Goal: Task Accomplishment & Management: Use online tool/utility

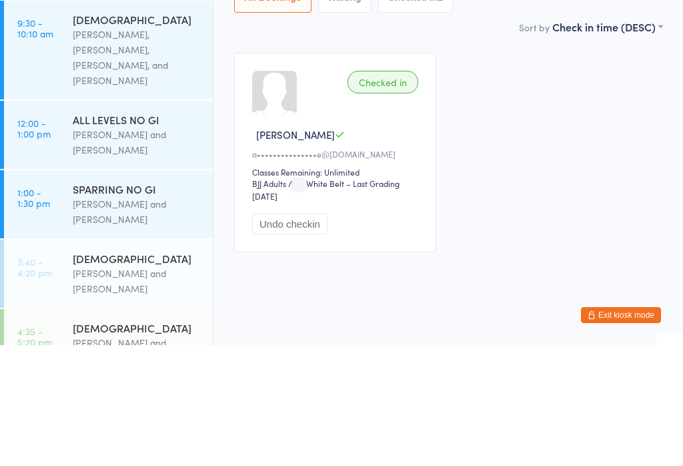
scroll to position [237, 0]
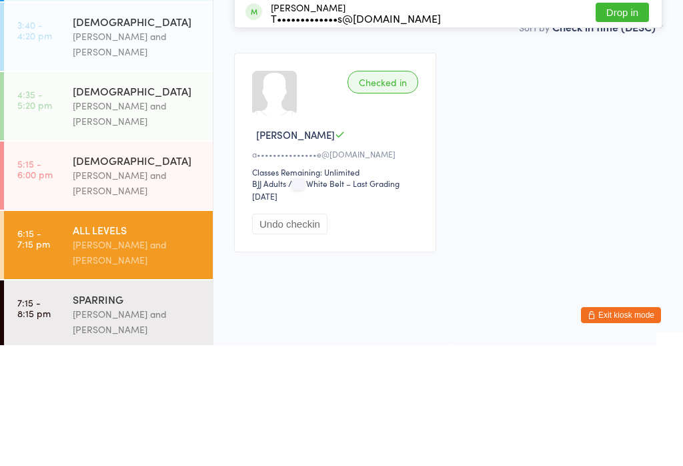
type input "Tainara"
click at [620, 93] on button "Drop in" at bounding box center [622, 102] width 53 height 19
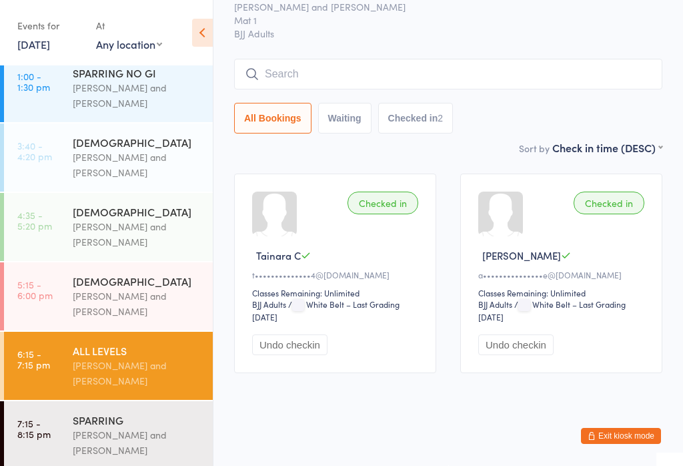
click at [318, 59] on input "search" at bounding box center [448, 74] width 428 height 31
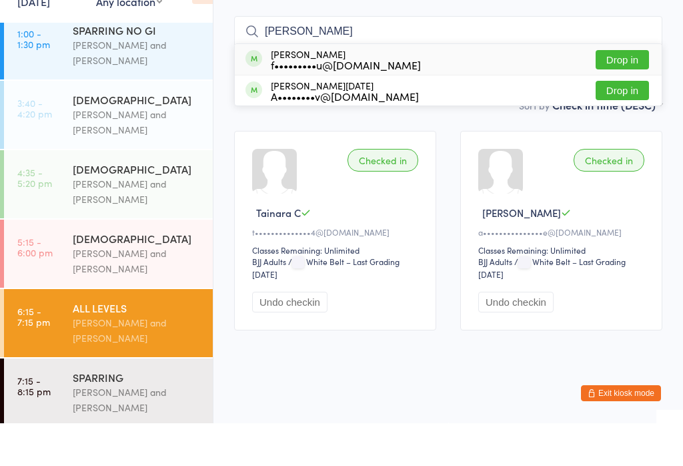
type input "[PERSON_NAME]"
click at [629, 123] on button "Drop in" at bounding box center [622, 132] width 53 height 19
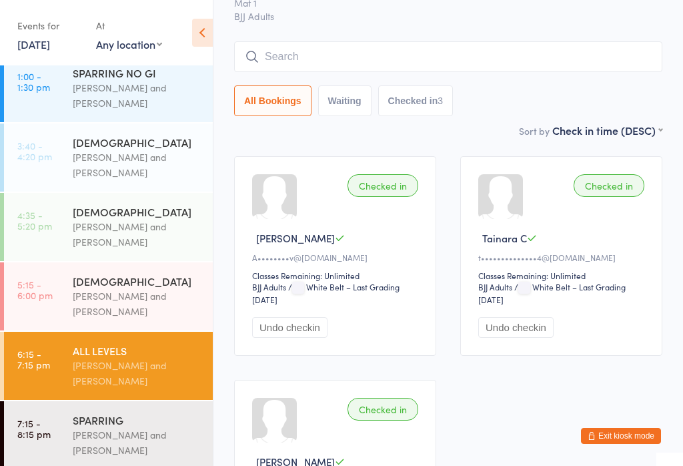
click at [70, 282] on link "5:15 - 6:00 pm [DEMOGRAPHIC_DATA] [PERSON_NAME] and [PERSON_NAME]" at bounding box center [108, 296] width 209 height 68
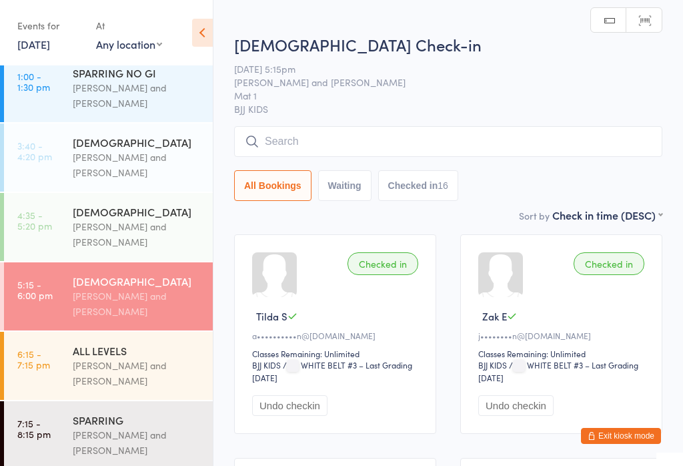
click at [69, 369] on link "6:15 - 7:15 pm ALL LEVELS [PERSON_NAME] and [PERSON_NAME]" at bounding box center [108, 365] width 209 height 68
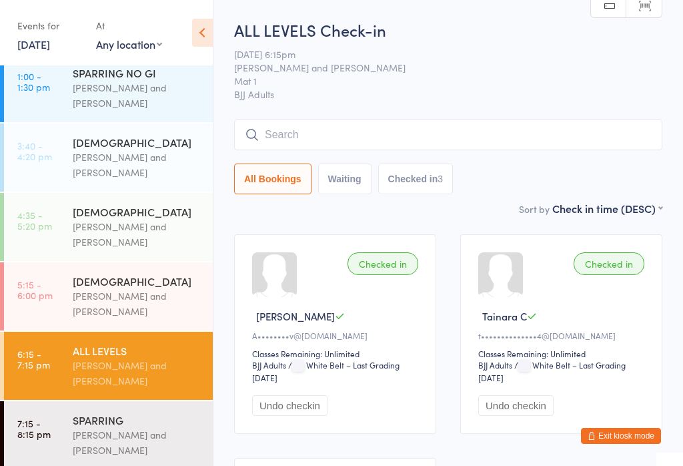
click at [347, 147] on input "search" at bounding box center [448, 134] width 428 height 31
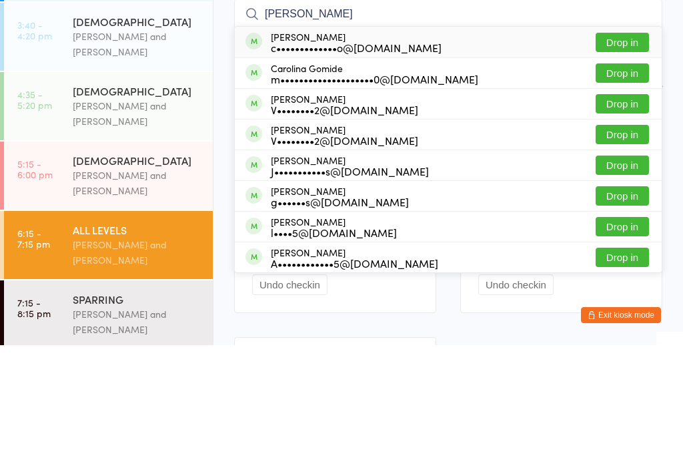
type input "[PERSON_NAME]"
click at [407, 163] on div "c•••••••••••••o@[DOMAIN_NAME]" at bounding box center [356, 168] width 171 height 11
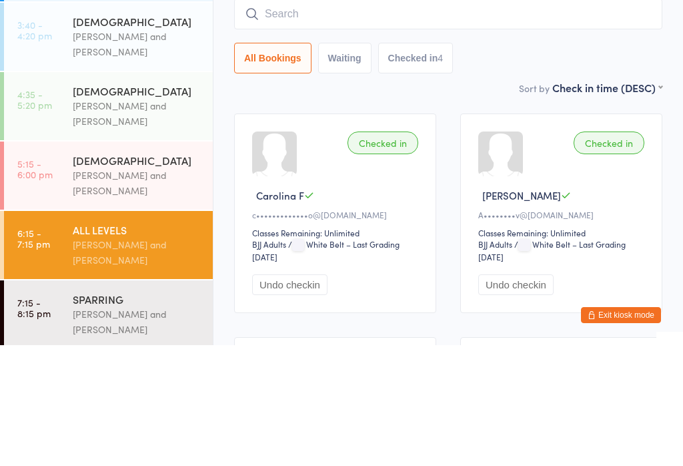
click at [384, 119] on input "search" at bounding box center [448, 134] width 428 height 31
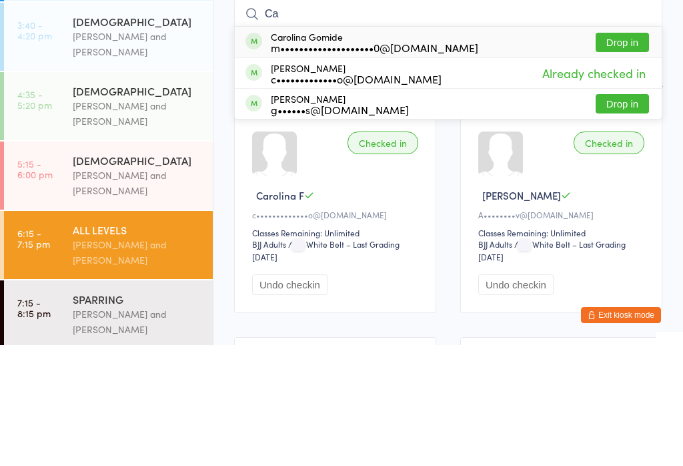
type input "C"
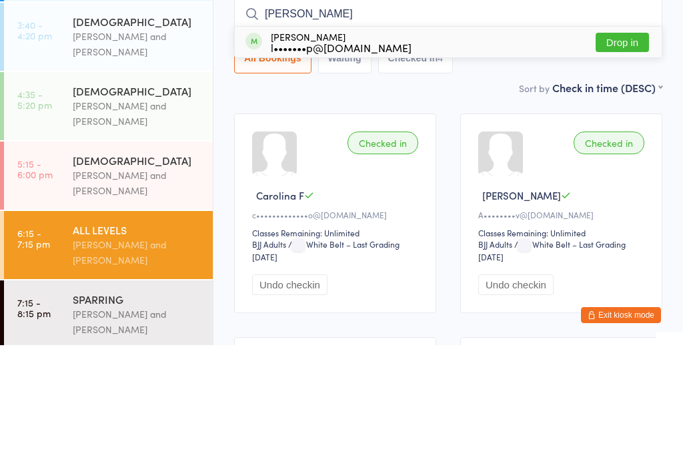
type input "[PERSON_NAME]"
click at [446, 147] on div "[PERSON_NAME] l•••••••p@[DOMAIN_NAME] Drop in" at bounding box center [448, 162] width 427 height 31
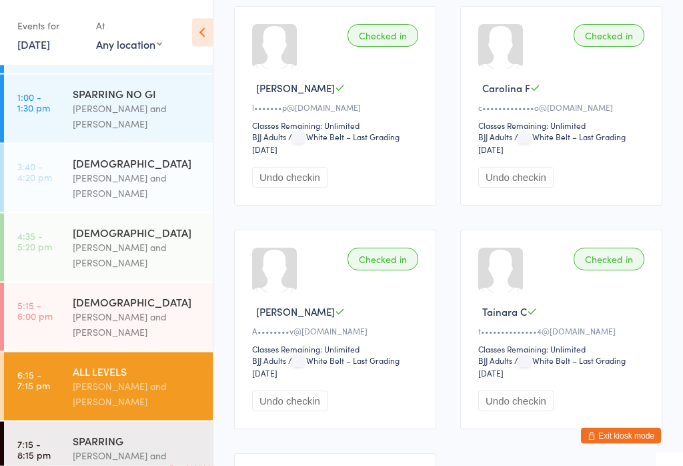
scroll to position [223, 0]
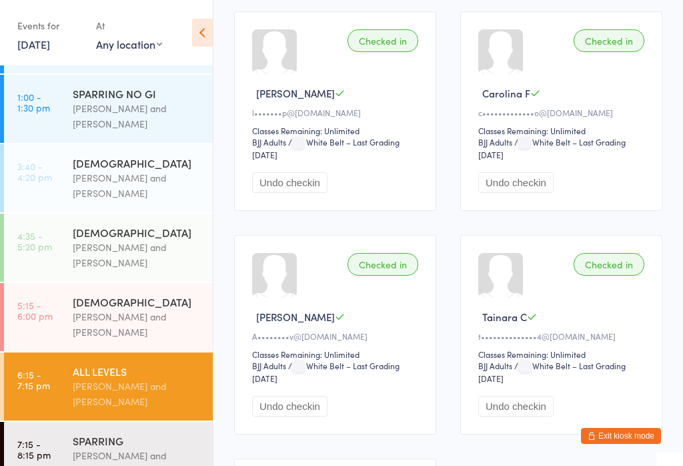
click at [41, 438] on time "7:15 - 8:15 pm" at bounding box center [33, 448] width 33 height 21
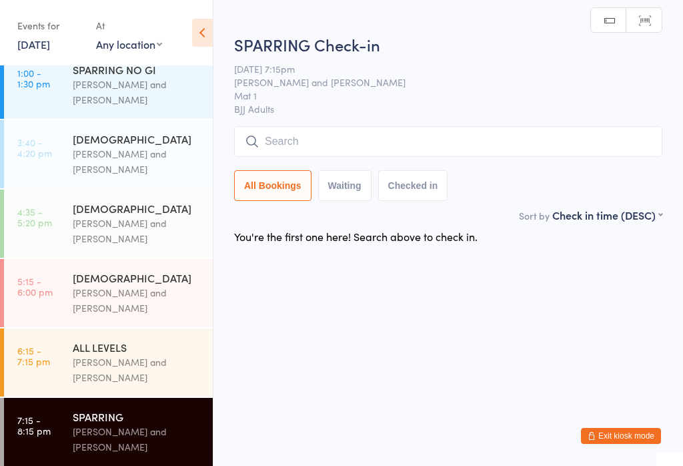
scroll to position [237, 0]
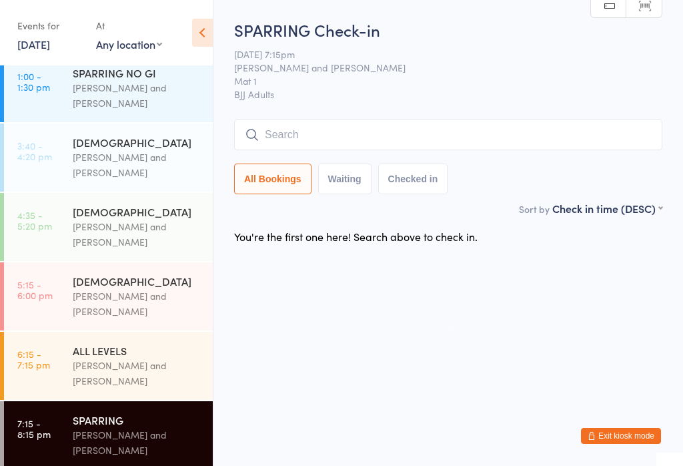
click at [29, 351] on time "6:15 - 7:15 pm" at bounding box center [33, 358] width 33 height 21
